Goal: Submit feedback/report problem: Provide input to the site owners about the experience or issues

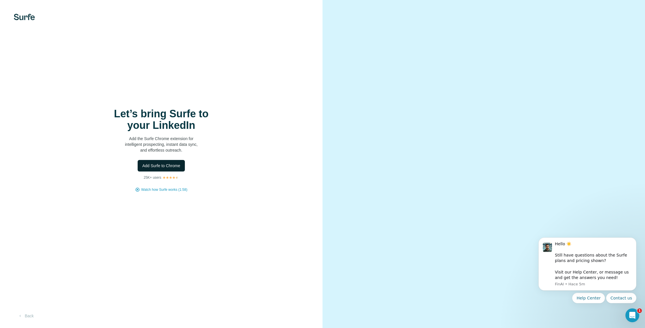
click at [172, 166] on span "Add Surfe to Chrome" at bounding box center [161, 166] width 38 height 6
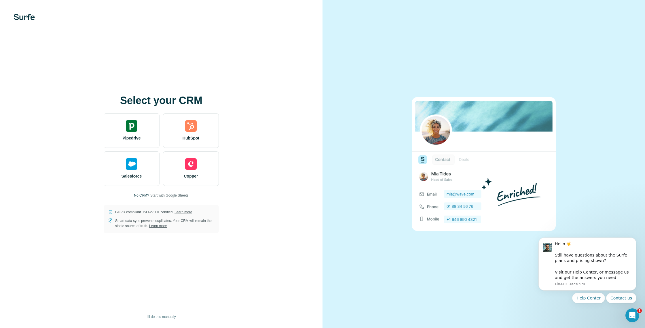
click at [162, 196] on span "Start with Google Sheets" at bounding box center [169, 195] width 38 height 5
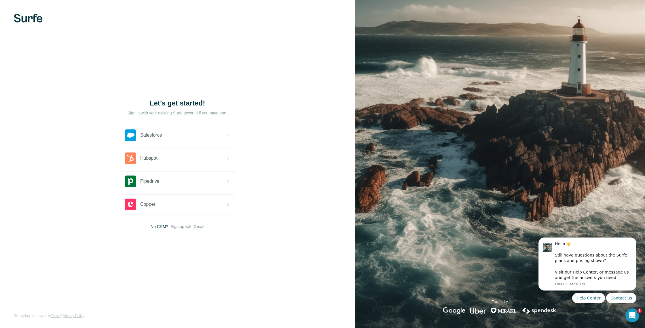
click at [212, 283] on div "Let’s get started! Sign in with your existing Surfe account if you have one. Sa…" at bounding box center [177, 164] width 355 height 328
click at [214, 95] on div "Let’s get started! Sign in with your existing Surfe account if you have one. Sa…" at bounding box center [177, 164] width 355 height 328
click at [158, 227] on span "No CRM?" at bounding box center [160, 227] width 18 height 6
click at [283, 207] on div "Let’s get started! Sign in with your existing Surfe account if you have one. Sa…" at bounding box center [177, 164] width 355 height 328
click at [197, 224] on span "Sign up with Gmail" at bounding box center [188, 227] width 34 height 6
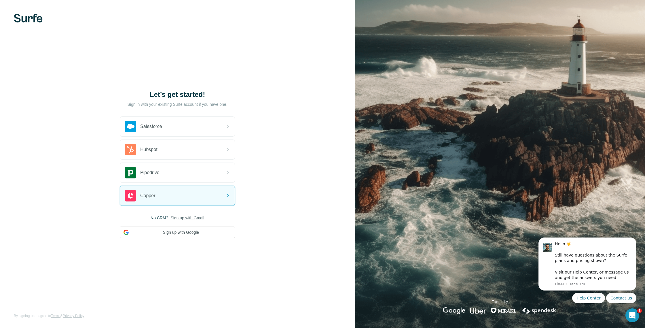
click at [184, 238] on div "Let’s get started! Sign in with your existing Surfe account if you have one. Sa…" at bounding box center [177, 164] width 355 height 328
click at [187, 234] on button "Sign up with Google" at bounding box center [177, 232] width 115 height 12
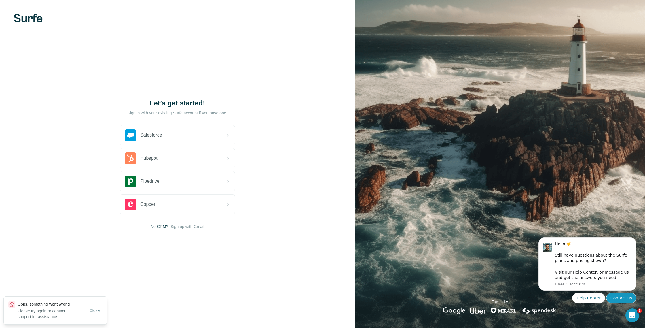
click at [616, 298] on button "Contact us" at bounding box center [621, 298] width 30 height 10
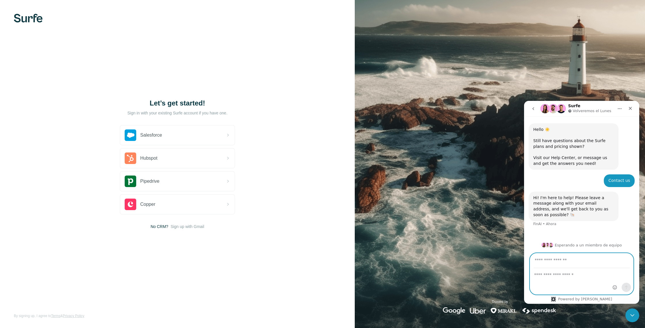
click at [563, 277] on textarea "Escribe un mensaje..." at bounding box center [581, 273] width 103 height 10
click at [574, 261] on input "Su correo electrónico" at bounding box center [582, 260] width 96 height 15
type input "**********"
type textarea "**********"
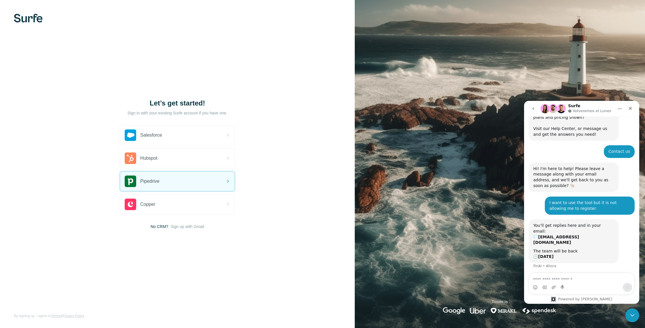
scroll to position [36, 0]
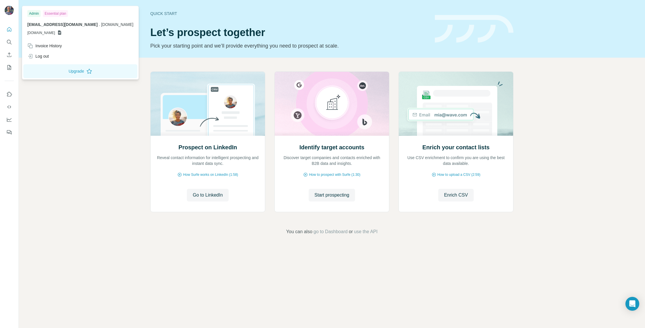
click at [10, 10] on img at bounding box center [9, 10] width 9 height 9
click at [86, 72] on icon at bounding box center [89, 71] width 6 height 6
